Goal: Ask a question

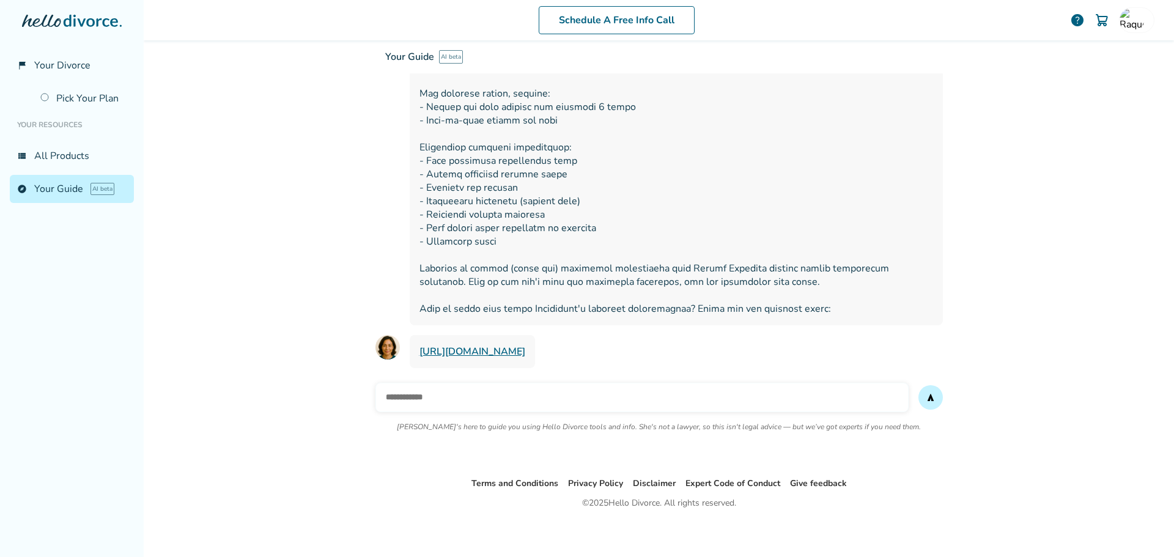
scroll to position [531, 0]
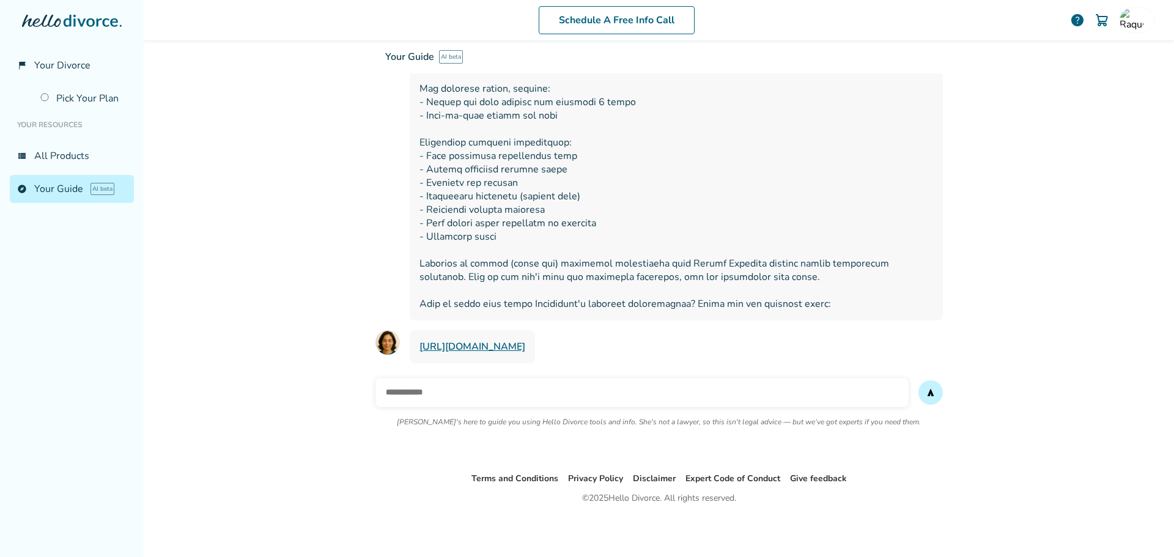
click at [596, 382] on input "text" at bounding box center [642, 392] width 533 height 29
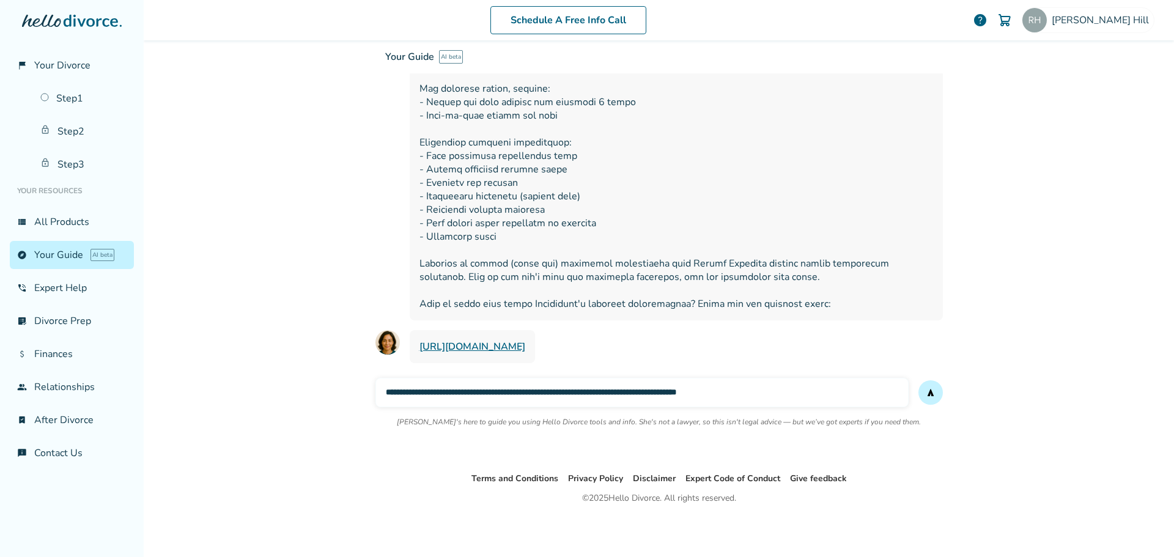
type input "**********"
click at [919, 380] on button "send" at bounding box center [931, 392] width 24 height 24
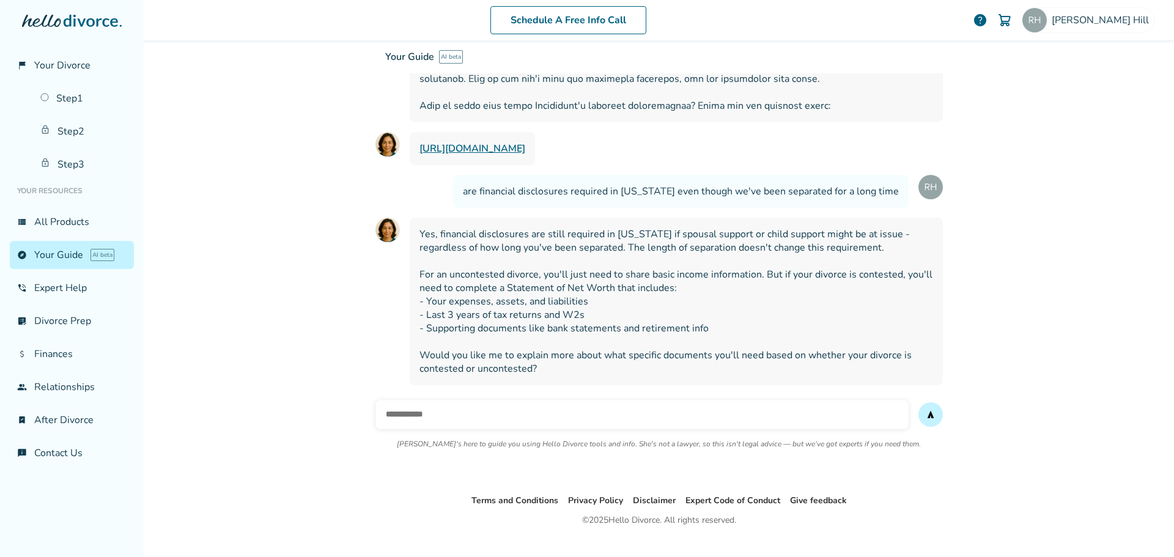
scroll to position [752, 0]
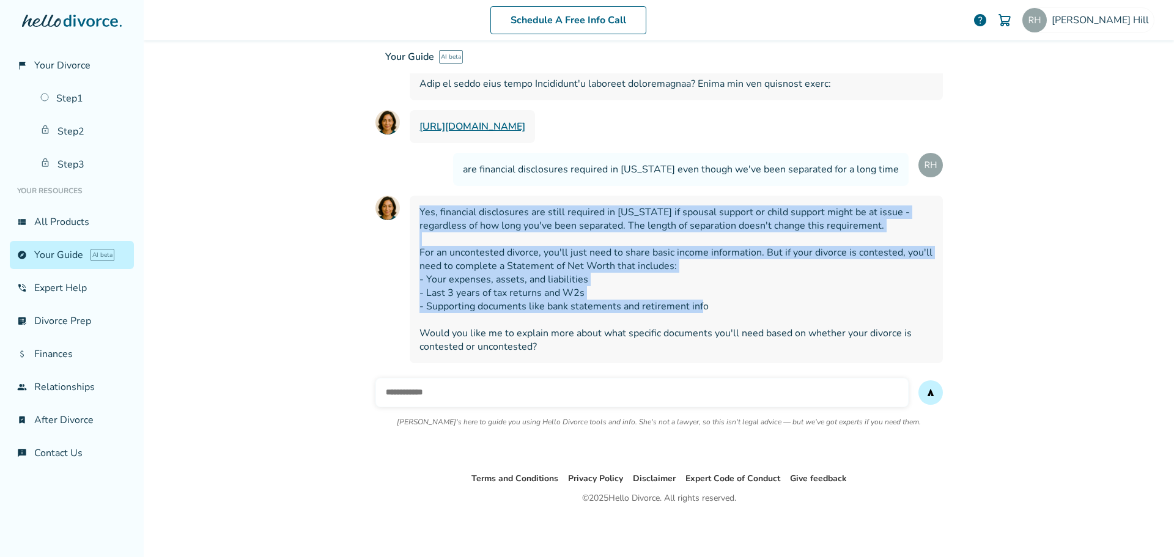
drag, startPoint x: 416, startPoint y: 213, endPoint x: 779, endPoint y: 323, distance: 379.4
click at [779, 323] on span "Yes, financial disclosures are still required in [US_STATE] if spousal support …" at bounding box center [677, 279] width 514 height 148
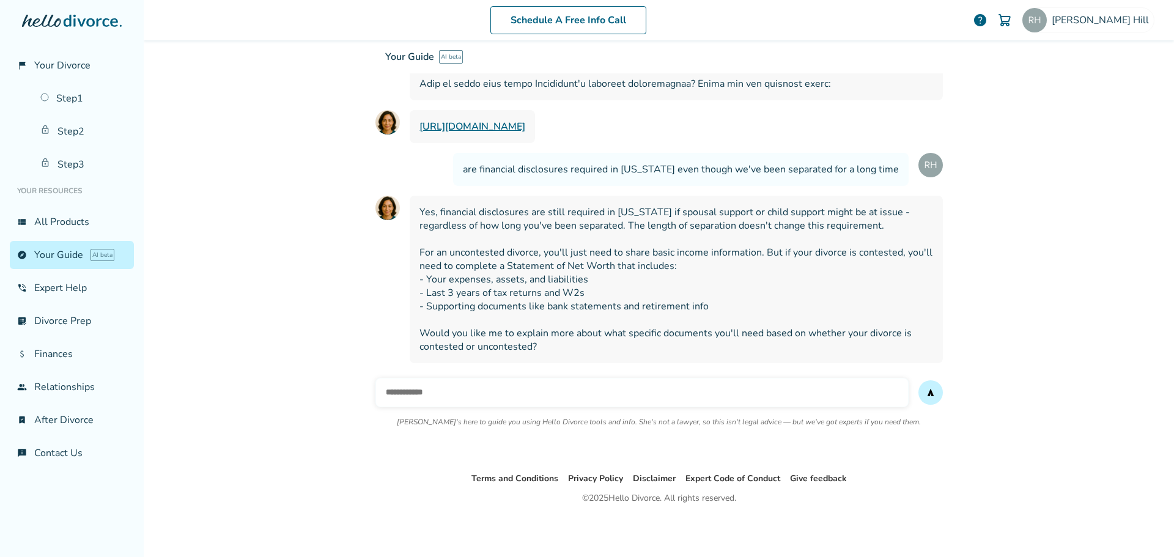
click at [445, 231] on span "Yes, financial disclosures are still required in [US_STATE] if spousal support …" at bounding box center [677, 279] width 514 height 148
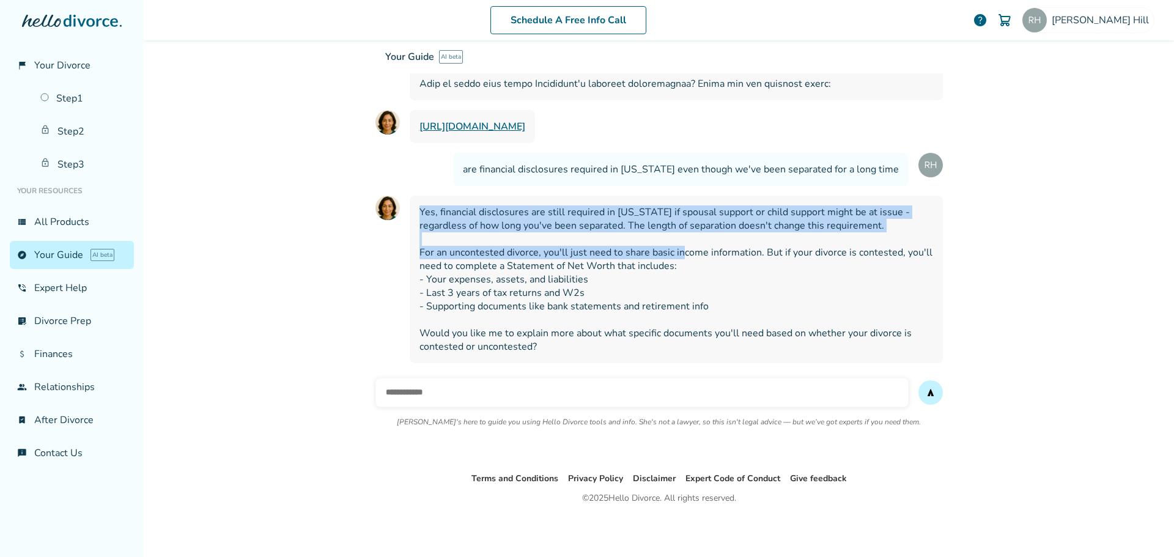
drag, startPoint x: 416, startPoint y: 213, endPoint x: 698, endPoint y: 246, distance: 284.5
click at [694, 246] on span "Yes, financial disclosures are still required in [US_STATE] if spousal support …" at bounding box center [677, 279] width 514 height 148
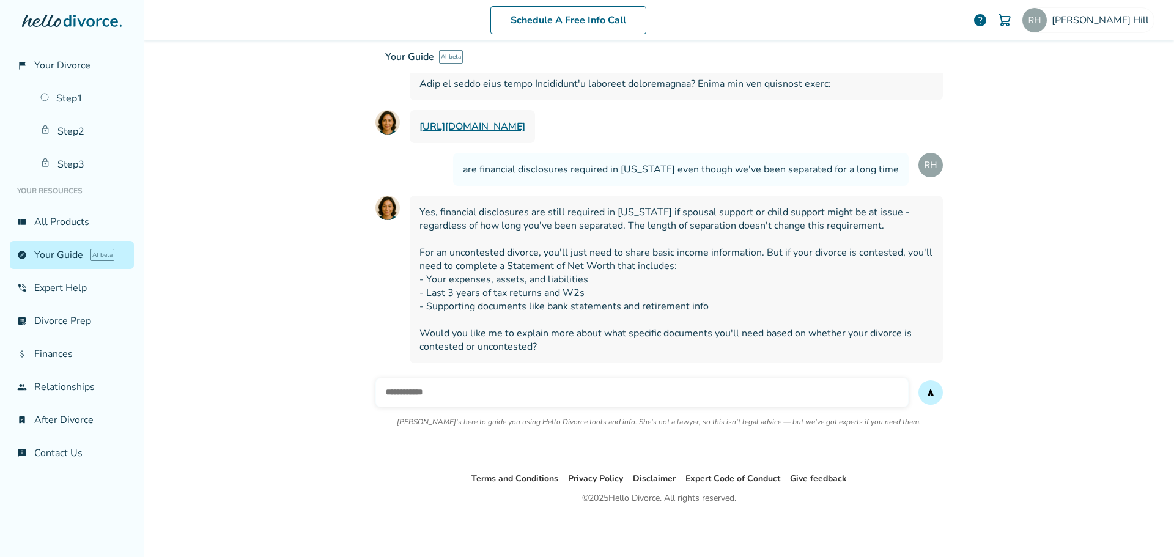
click at [700, 246] on span "Yes, financial disclosures are still required in [US_STATE] if spousal support …" at bounding box center [677, 279] width 514 height 148
click at [538, 236] on span "Yes, financial disclosures are still required in [US_STATE] if spousal support …" at bounding box center [677, 279] width 514 height 148
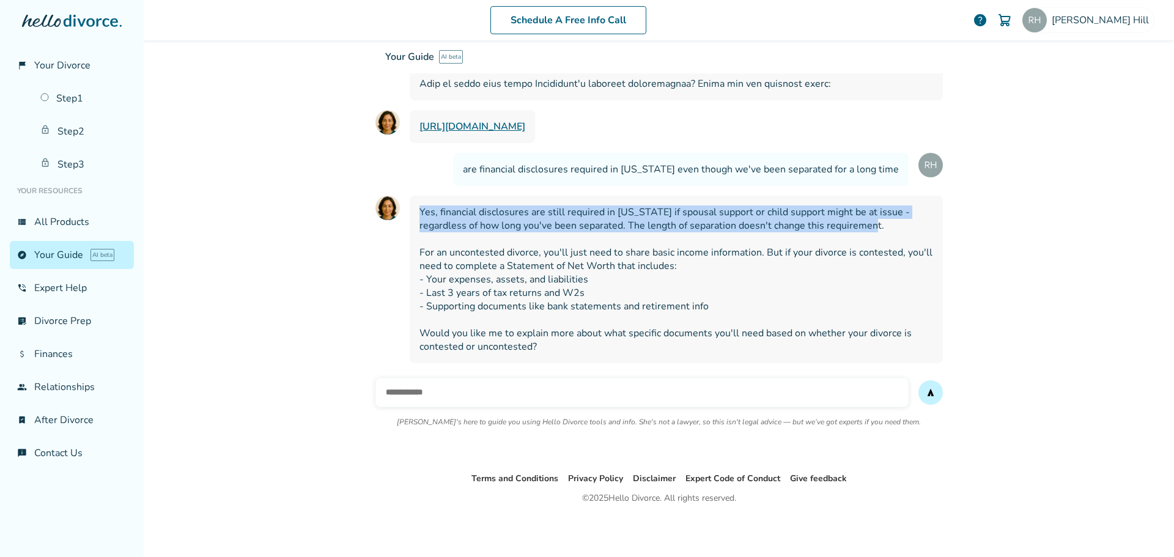
drag, startPoint x: 416, startPoint y: 210, endPoint x: 961, endPoint y: 228, distance: 545.2
click at [961, 228] on div "Schedule A Free Info Call [PERSON_NAME] help Schedule A Free Call [PERSON_NAME]…" at bounding box center [659, 278] width 1031 height 557
copy span "Yes, financial disclosures are still required in [US_STATE] if spousal support …"
